Goal: Register for event/course

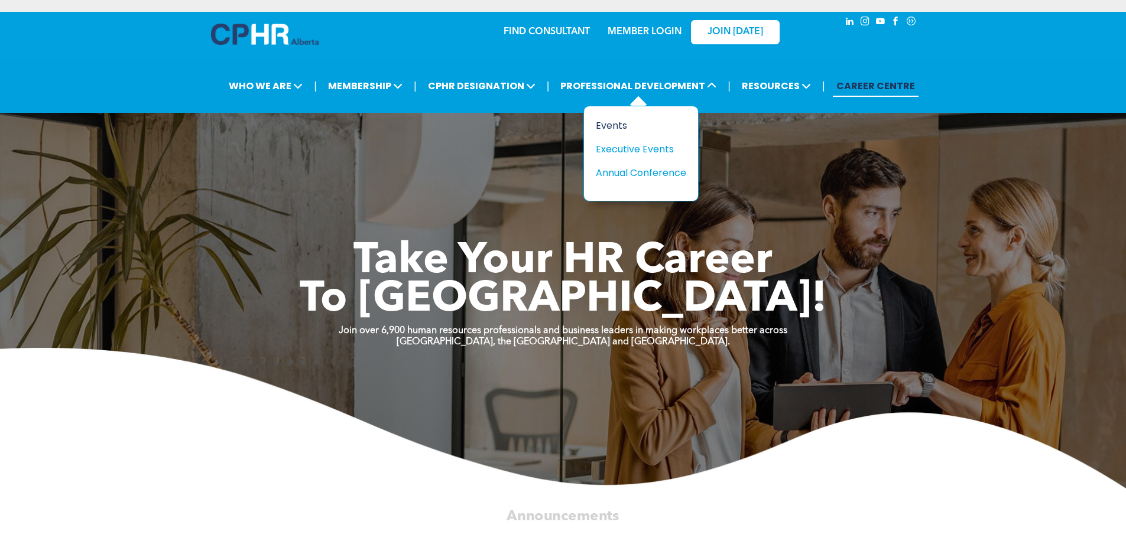
click at [636, 122] on div "Events" at bounding box center [637, 125] width 82 height 15
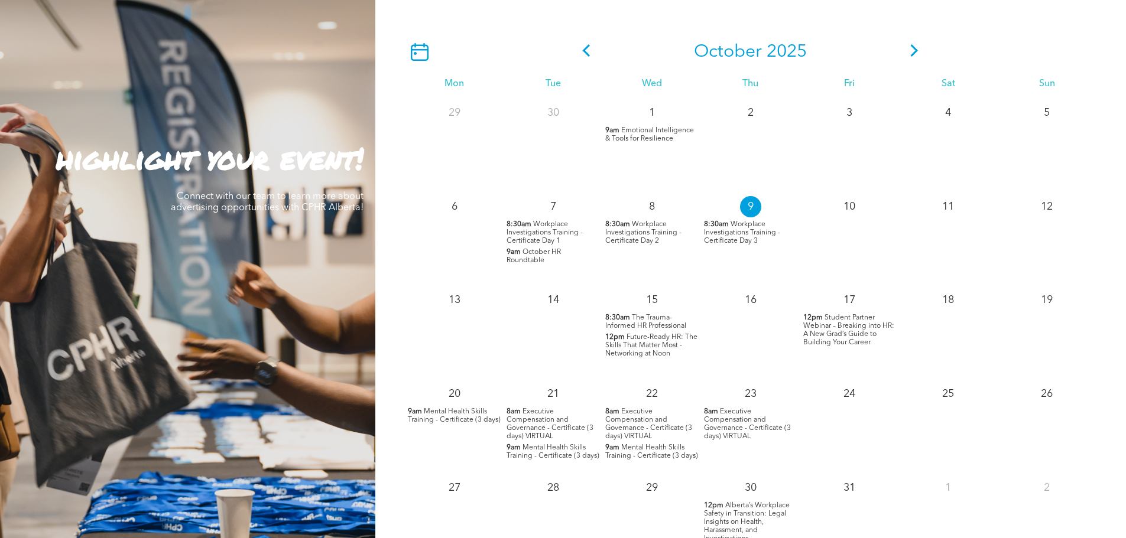
scroll to position [1123, 0]
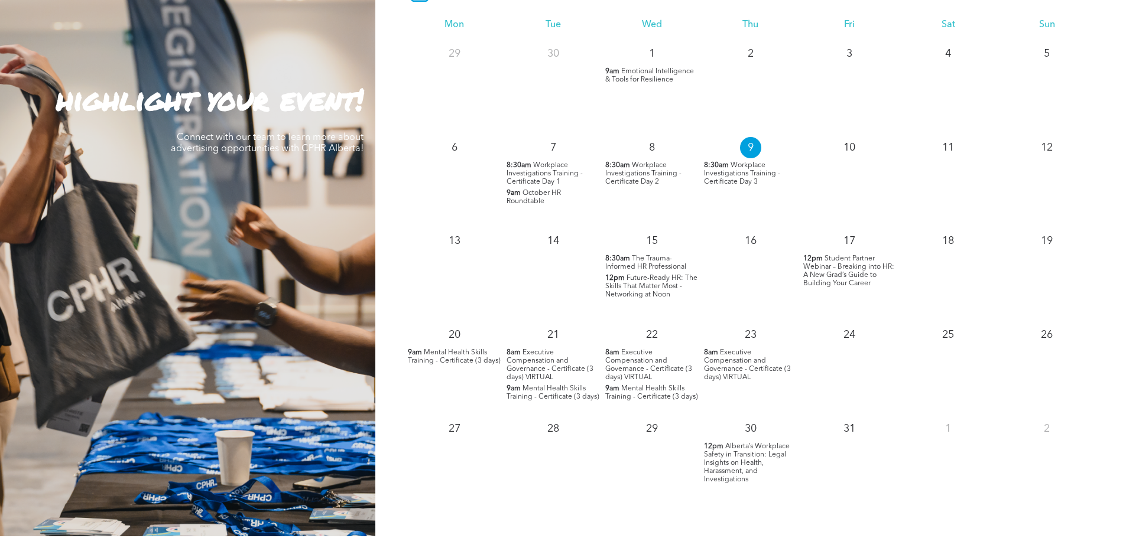
click at [810, 276] on span "Student Partner Webinar – Breaking into HR: A New Grad’s Guide to Building Your…" at bounding box center [848, 271] width 91 height 32
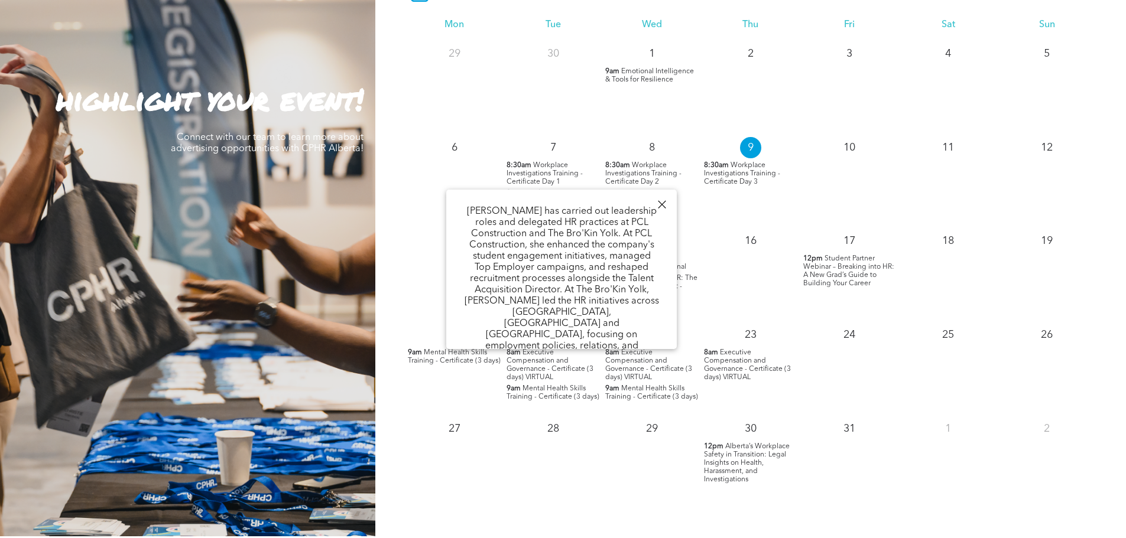
scroll to position [473, 0]
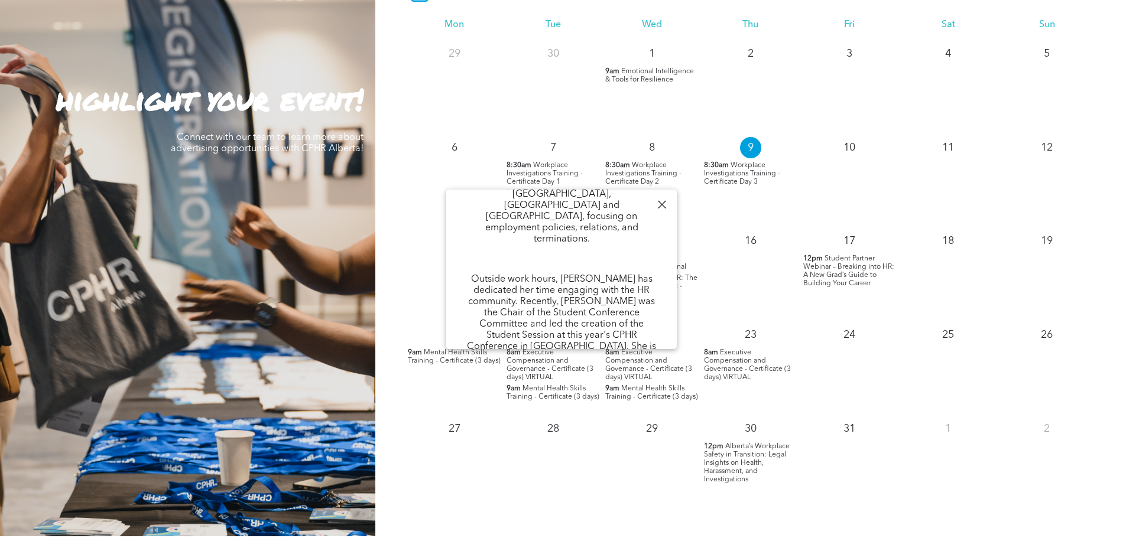
click at [664, 202] on div at bounding box center [662, 205] width 16 height 16
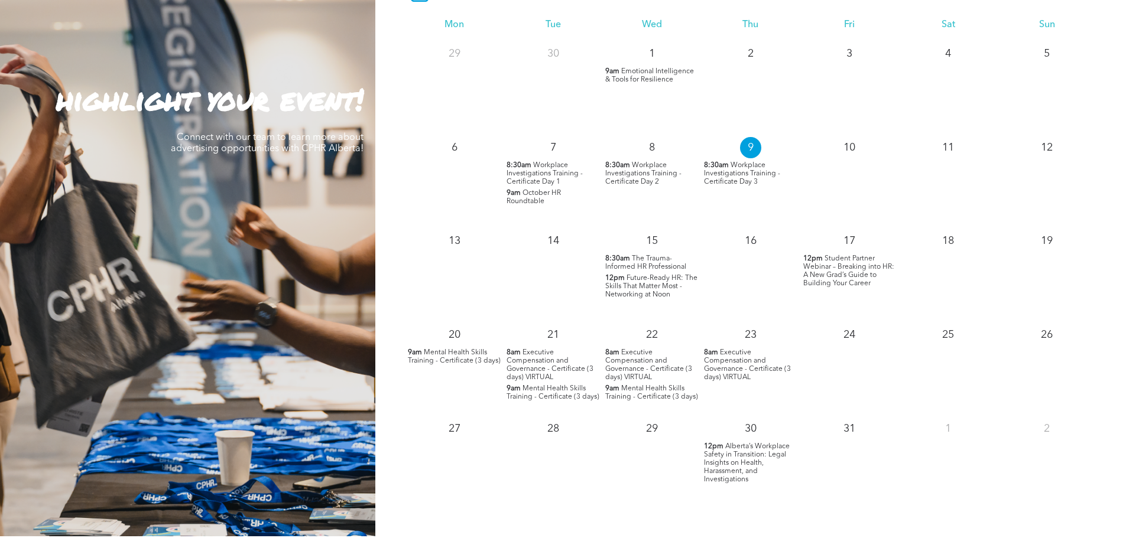
click at [544, 354] on span "Executive Compensation and Governance - Certificate (3 days) VIRTUAL" at bounding box center [549, 365] width 87 height 32
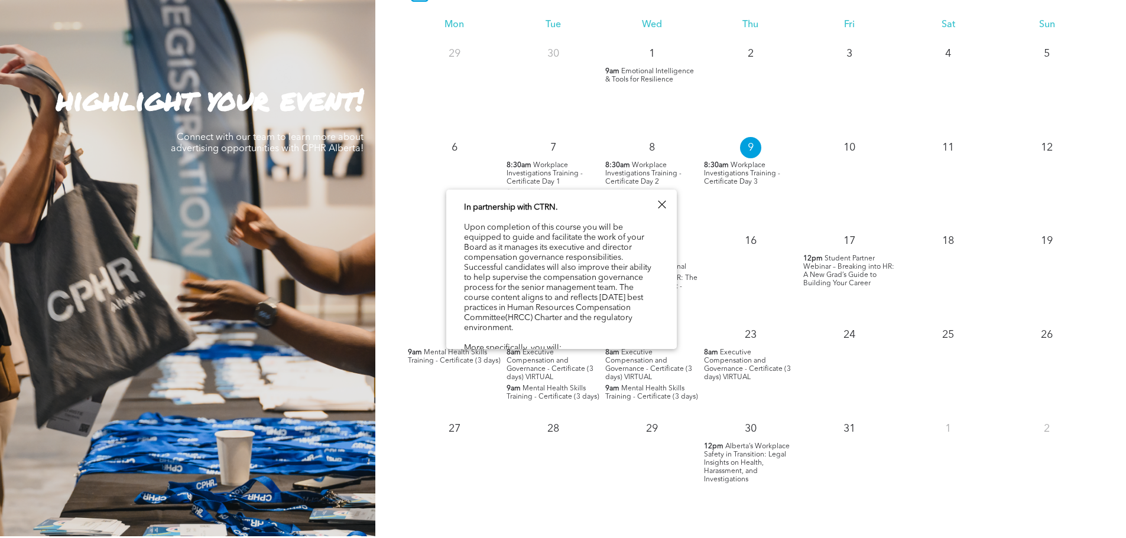
scroll to position [177, 0]
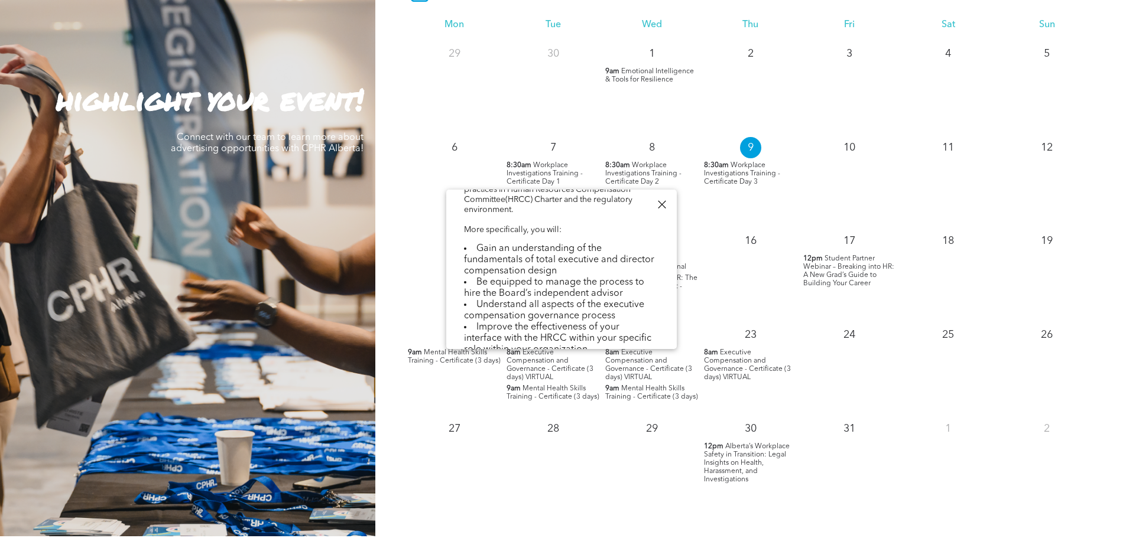
click at [665, 203] on div at bounding box center [662, 205] width 16 height 16
